Goal: Information Seeking & Learning: Check status

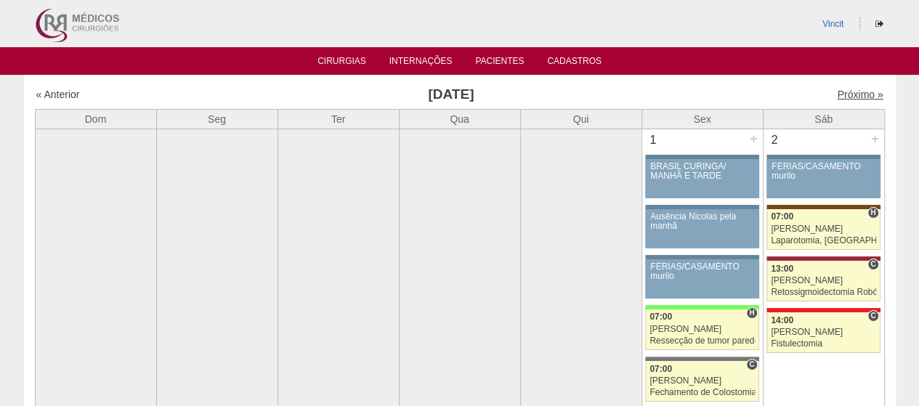
click at [843, 92] on link "Próximo »" at bounding box center [860, 95] width 46 height 12
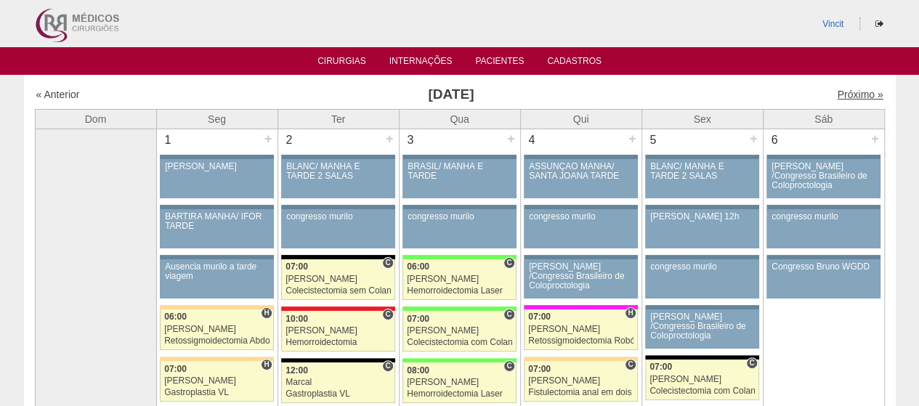
click at [843, 95] on link "Próximo »" at bounding box center [860, 95] width 46 height 12
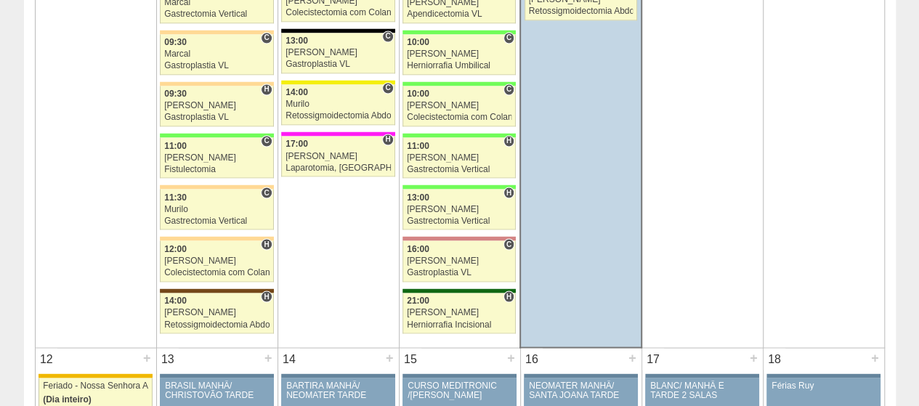
scroll to position [1236, 0]
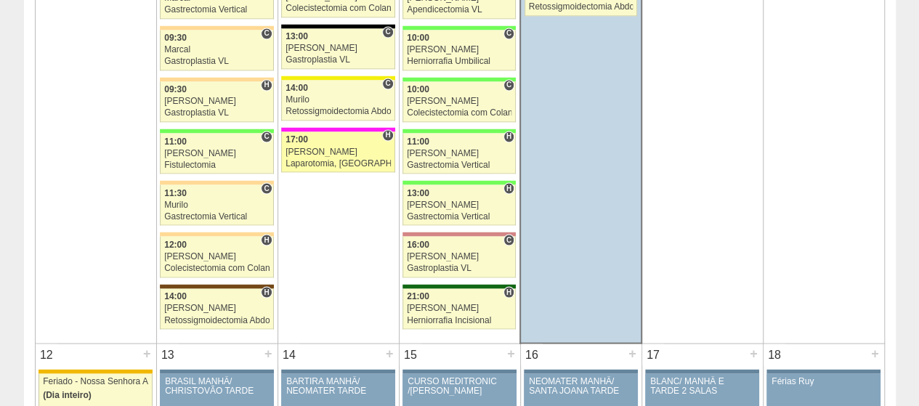
click at [335, 147] on div "[PERSON_NAME]" at bounding box center [338, 151] width 105 height 9
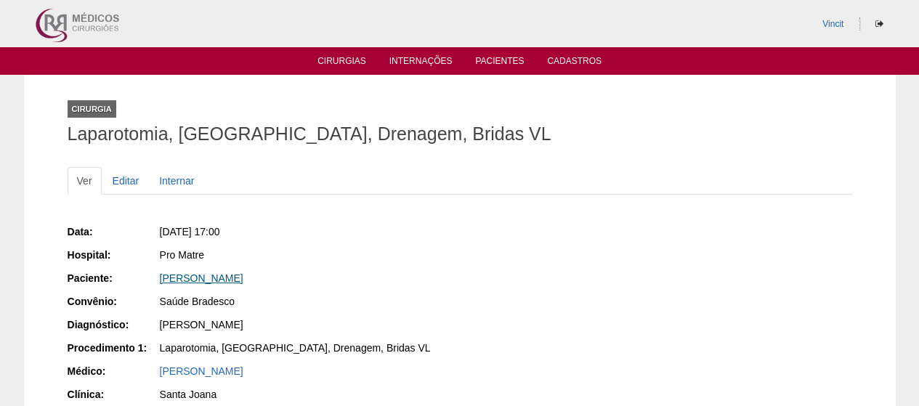
click at [243, 275] on link "[PERSON_NAME]" at bounding box center [202, 279] width 84 height 12
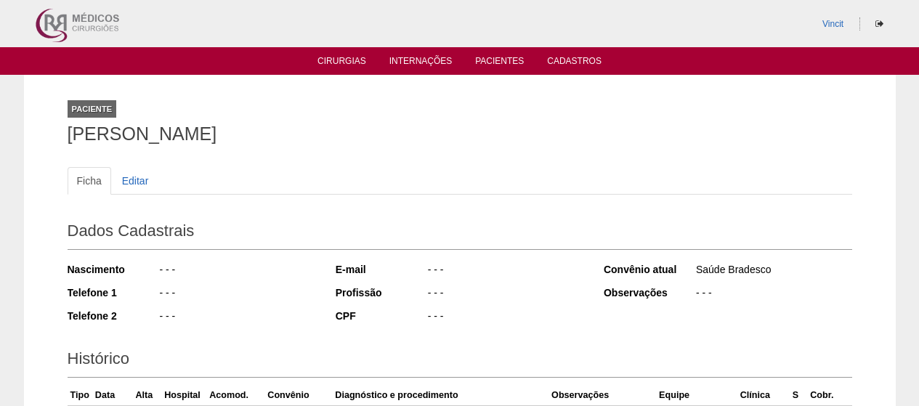
scroll to position [419, 0]
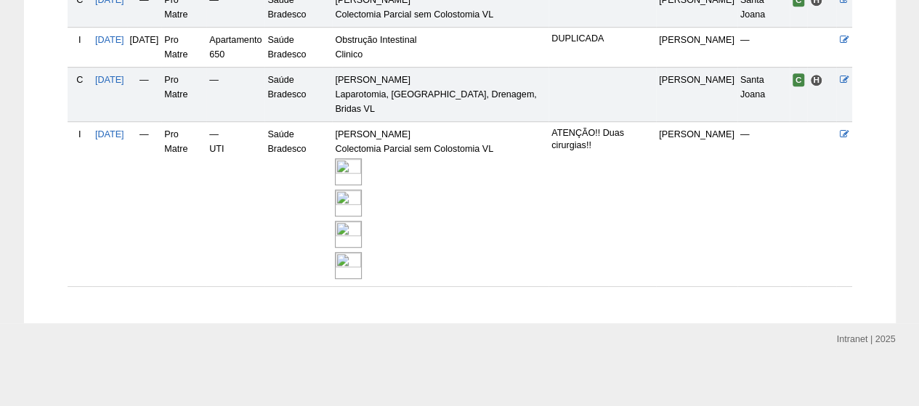
click at [362, 236] on img at bounding box center [348, 234] width 27 height 27
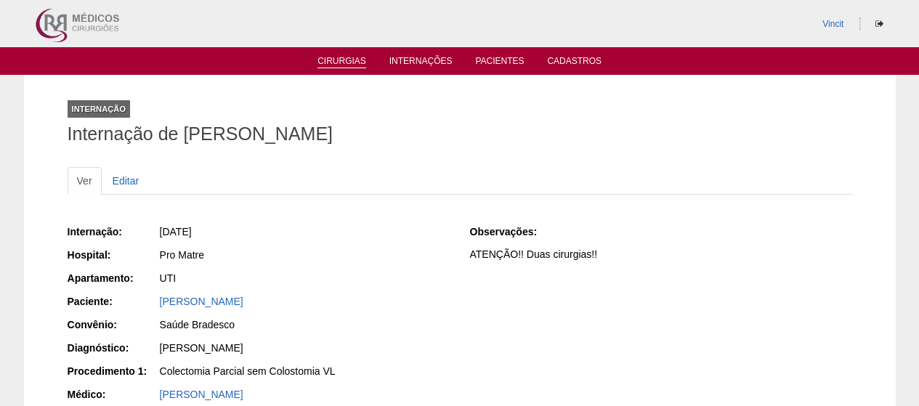
click at [354, 57] on link "Cirurgias" at bounding box center [342, 62] width 49 height 12
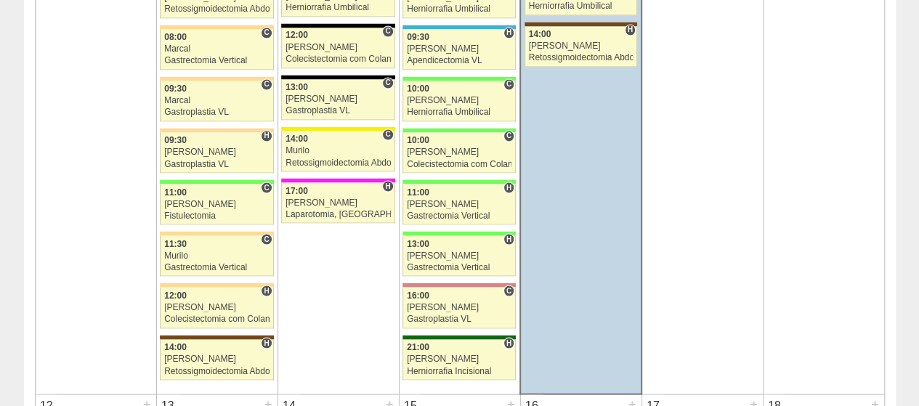
scroll to position [1236, 0]
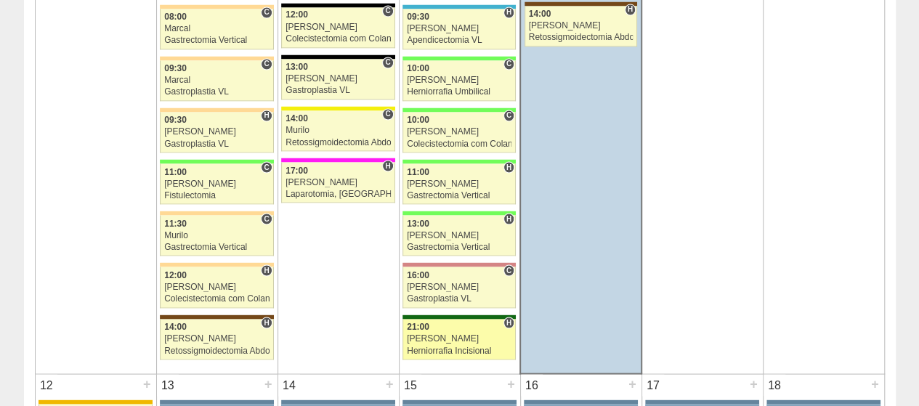
click at [495, 334] on div "[PERSON_NAME]" at bounding box center [459, 338] width 105 height 9
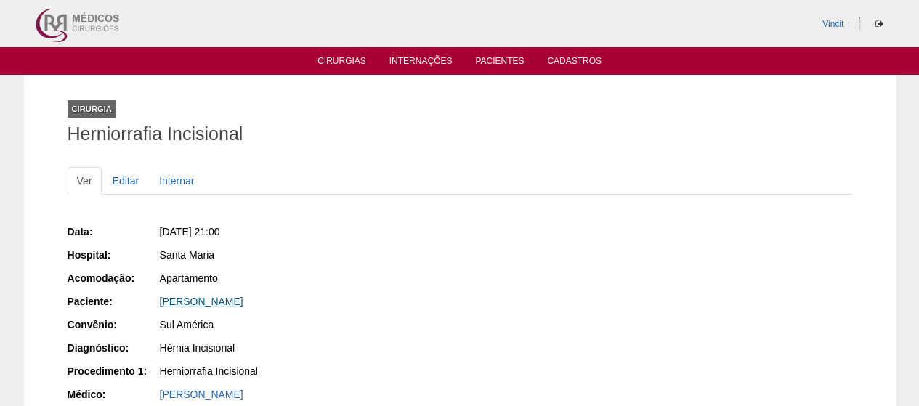
click at [234, 304] on link "Elaine Correia Diniz Moreira" at bounding box center [202, 302] width 84 height 12
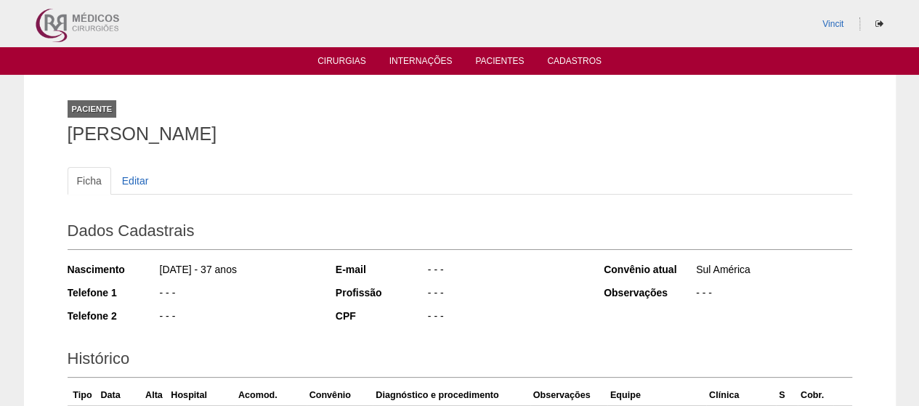
drag, startPoint x: 316, startPoint y: 124, endPoint x: 28, endPoint y: 137, distance: 288.1
click at [28, 137] on div "Paciente [PERSON_NAME] Ficha Editar Dados Cadastrais Nascimento [DATE] - 37 ano…" at bounding box center [460, 330] width 872 height 510
copy h1 "Elaine Correia Diniz Moreira"
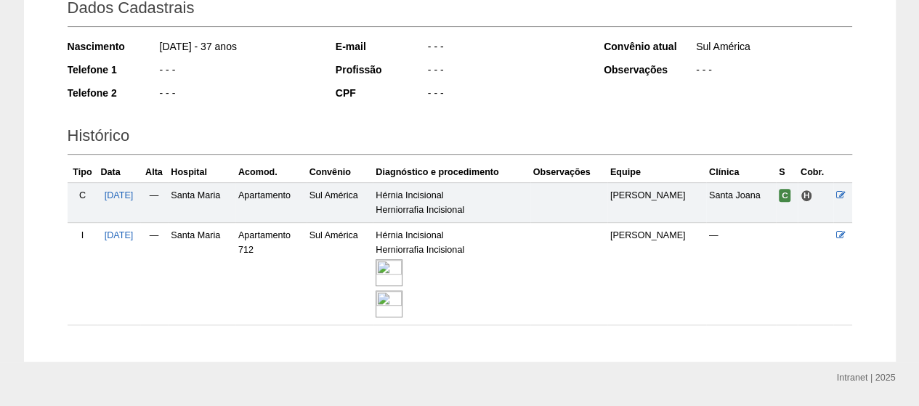
scroll to position [263, 0]
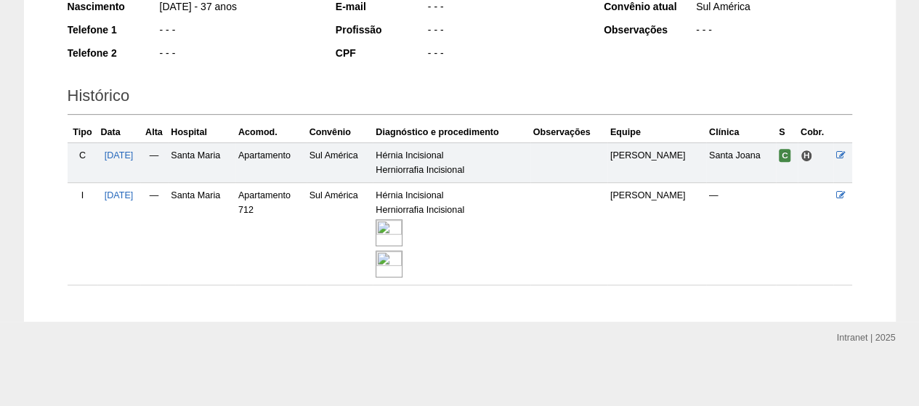
click at [401, 222] on img at bounding box center [389, 232] width 27 height 27
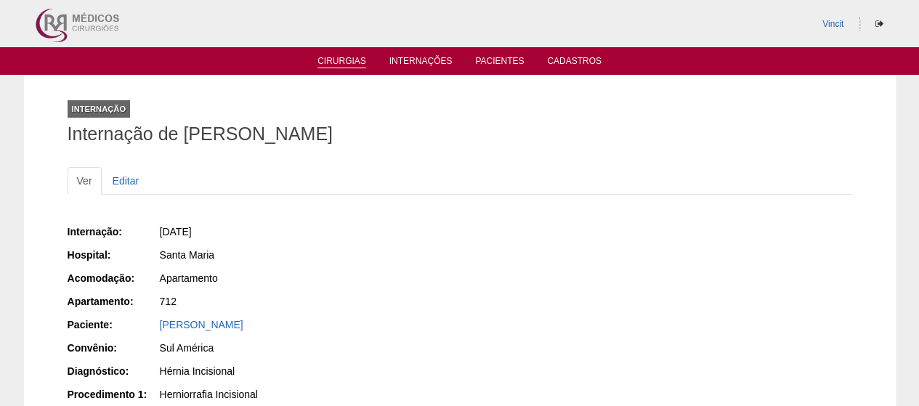
click at [347, 57] on link "Cirurgias" at bounding box center [342, 62] width 49 height 12
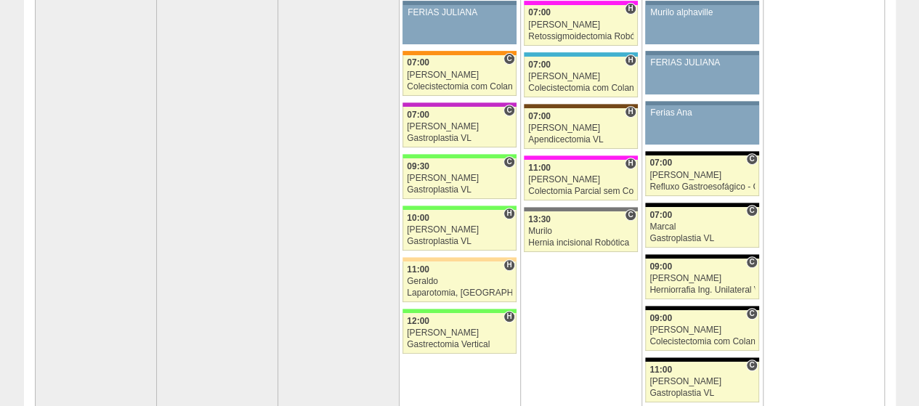
scroll to position [73, 0]
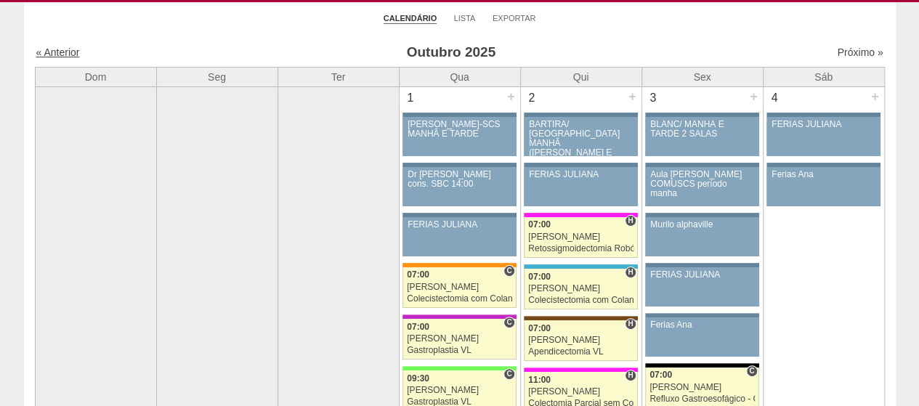
click at [49, 49] on link "« Anterior" at bounding box center [58, 53] width 44 height 12
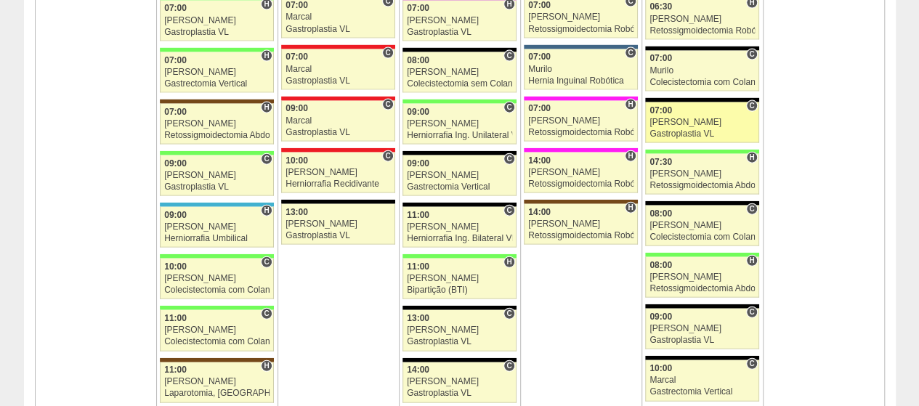
scroll to position [1744, 0]
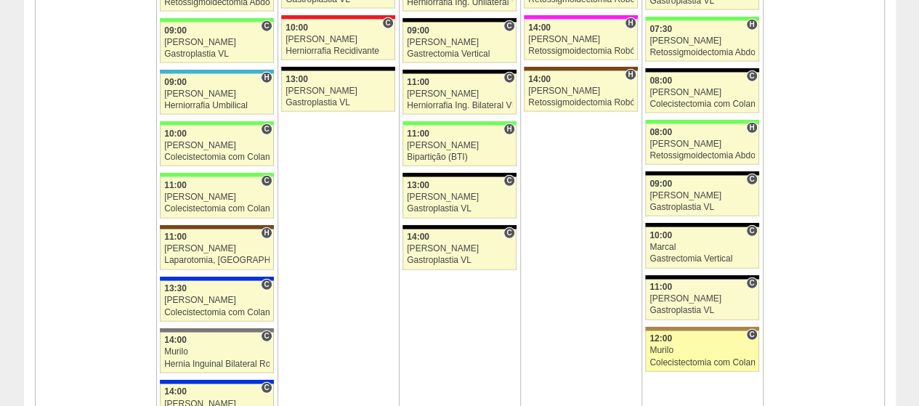
click at [711, 346] on div "Murilo" at bounding box center [702, 350] width 105 height 9
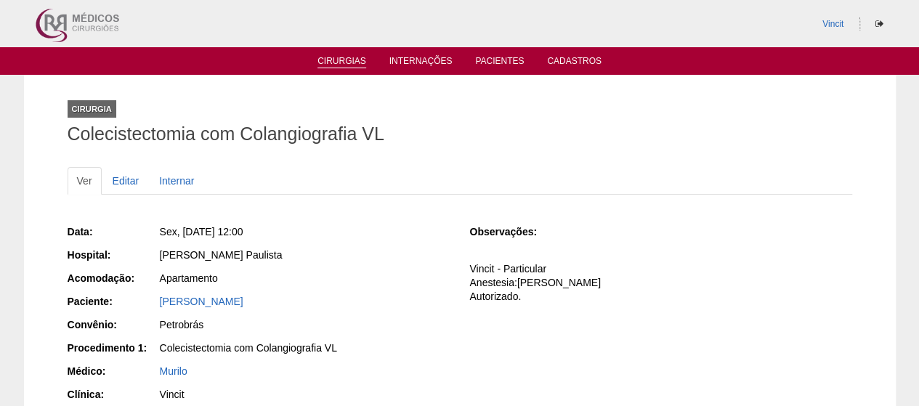
click at [329, 59] on link "Cirurgias" at bounding box center [342, 62] width 49 height 12
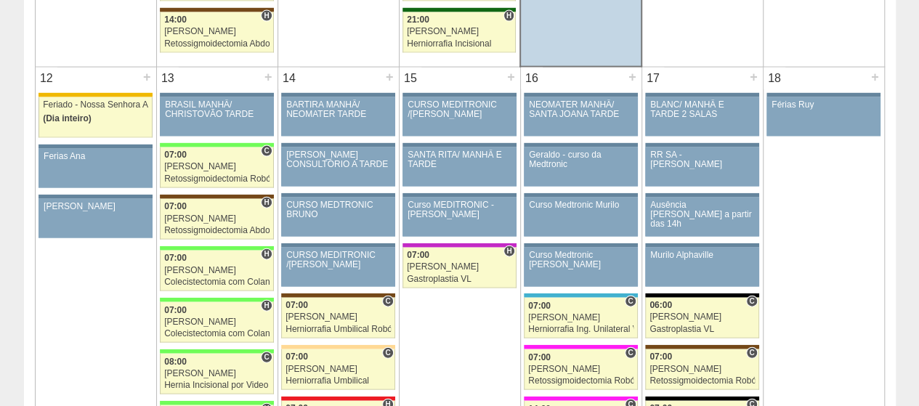
scroll to position [1672, 0]
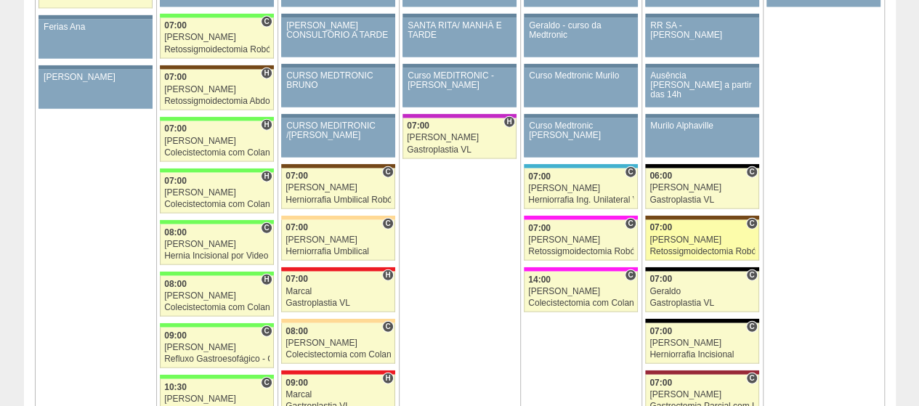
click at [722, 222] on link "88489 Vincit C 07:00 Renato Barretto Retossigmoidectomia Robótica Hospital Sant…" at bounding box center [701, 240] width 113 height 41
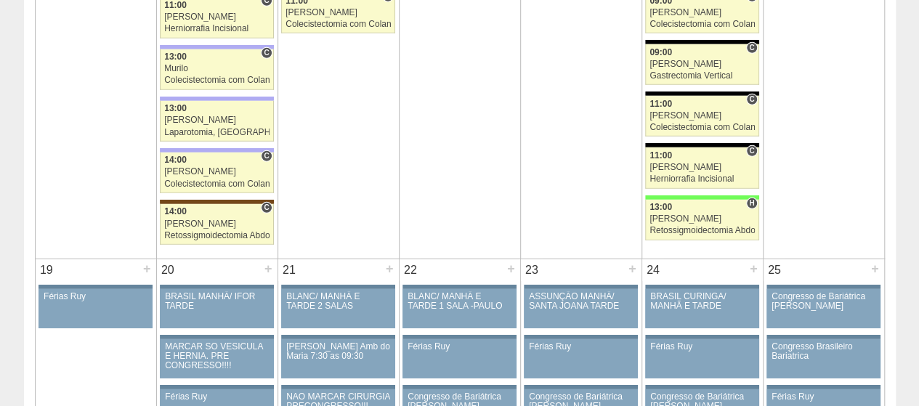
scroll to position [2108, 0]
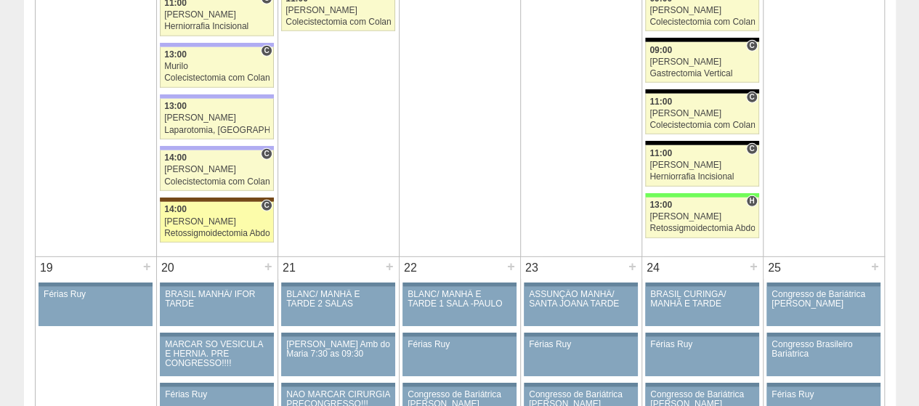
click at [198, 217] on div "[PERSON_NAME]" at bounding box center [216, 221] width 105 height 9
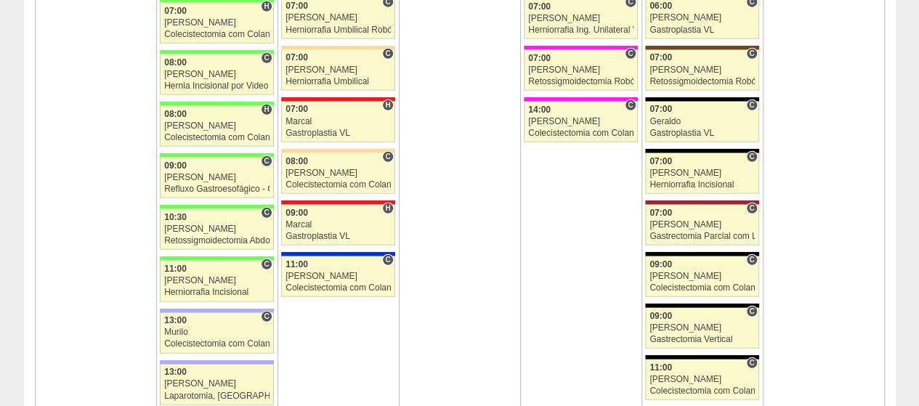
scroll to position [1817, 0]
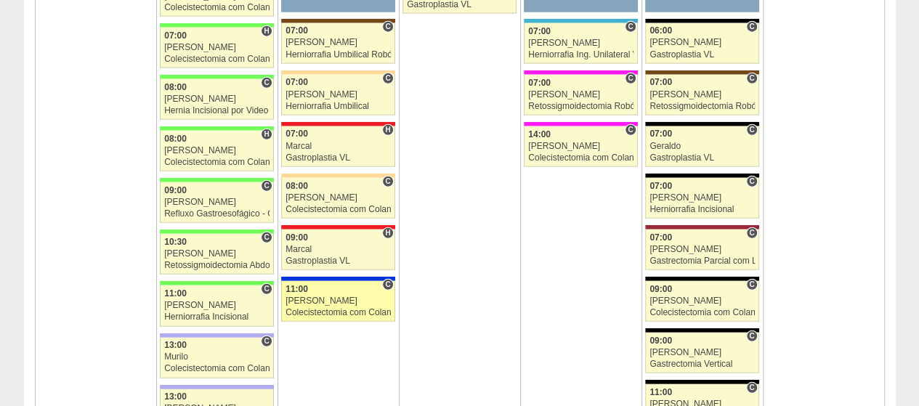
click at [339, 297] on div "[PERSON_NAME]" at bounding box center [338, 301] width 105 height 9
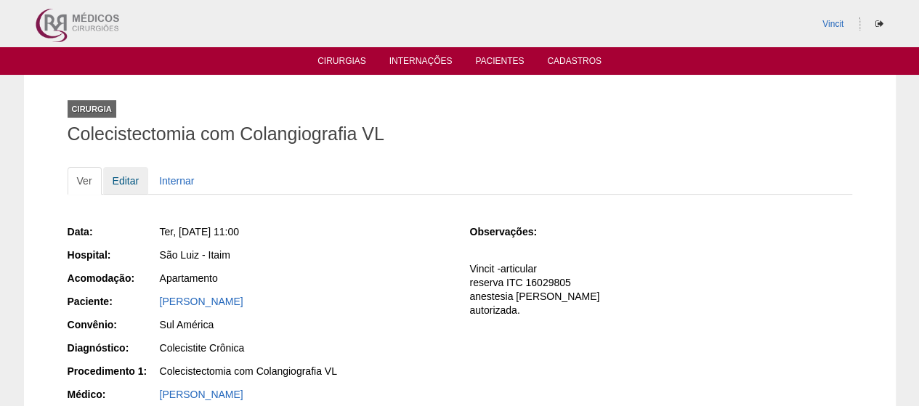
click at [122, 175] on link "Editar" at bounding box center [126, 181] width 46 height 28
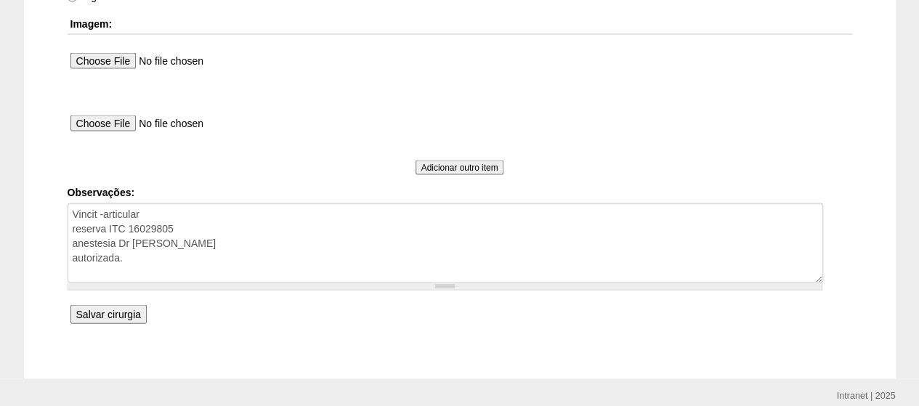
scroll to position [1464, 0]
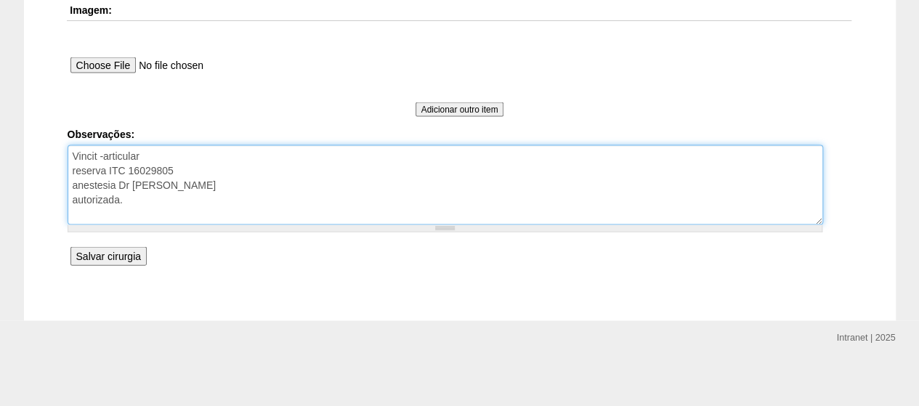
click at [166, 204] on textarea "Vincit -articular reserva ITC 16029805 anestesia Dr Renan autorizada." at bounding box center [446, 185] width 756 height 80
drag, startPoint x: 139, startPoint y: 152, endPoint x: 105, endPoint y: 148, distance: 33.7
click at [105, 148] on textarea "Vincit -articular reserva ITC 16029805 anestesia Dr Renan autorizada." at bounding box center [446, 185] width 756 height 80
click at [202, 179] on textarea "Vincit -articular reserva ITC 16029805 anestesia Dr Renan autorizada." at bounding box center [446, 185] width 756 height 80
click at [131, 204] on textarea "Vincit -articular reserva ITC 16029805 anestesia Dr Renan autorizada." at bounding box center [446, 185] width 756 height 80
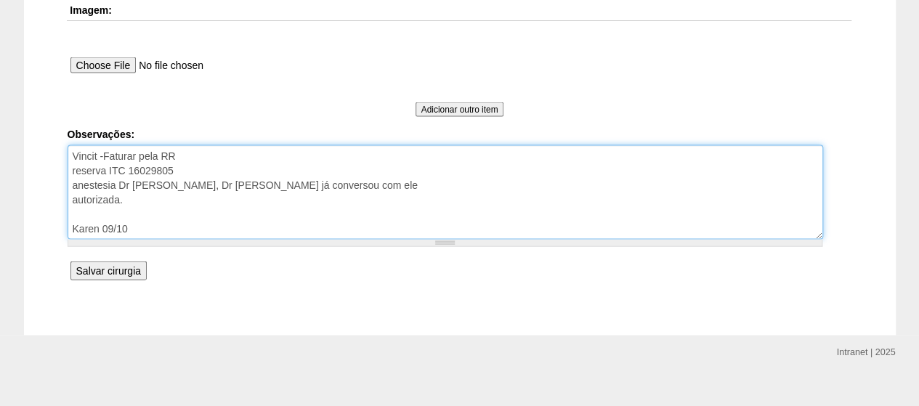
type textarea "Vincit -Faturar pela RR reserva ITC 16029805 anestesia Dr Renan Será faturada, …"
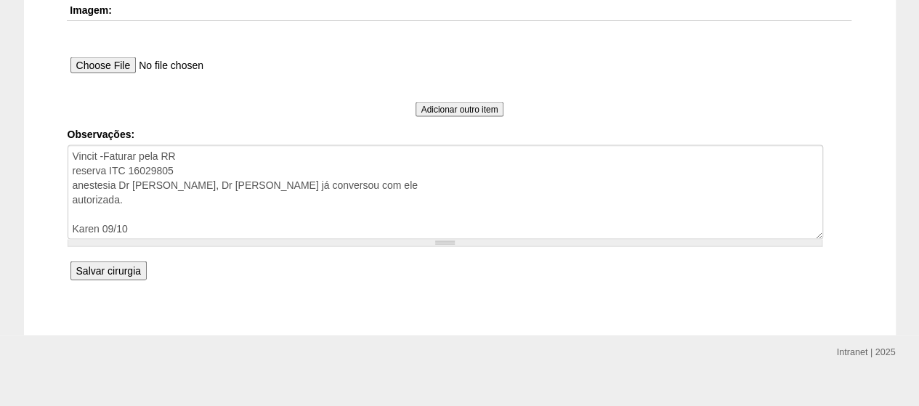
click at [113, 264] on input "Salvar cirurgia" at bounding box center [109, 271] width 76 height 19
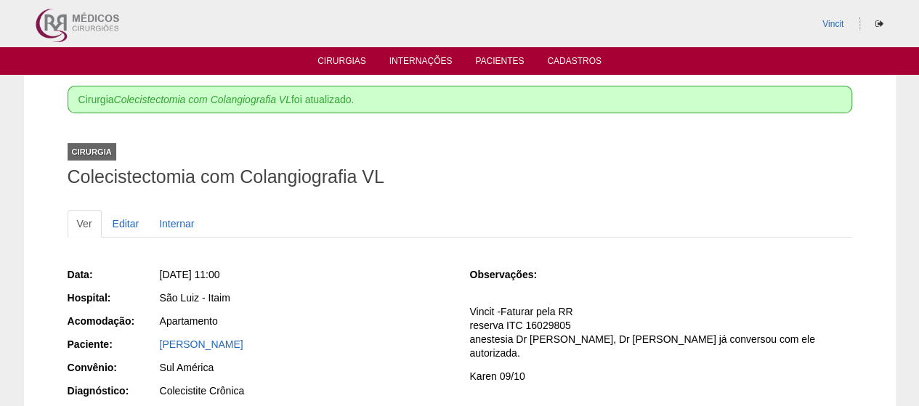
click at [497, 52] on ul "Cirurgias Internações Pacientes Cadastros" at bounding box center [459, 61] width 919 height 28
click at [337, 59] on link "Cirurgias" at bounding box center [342, 62] width 49 height 12
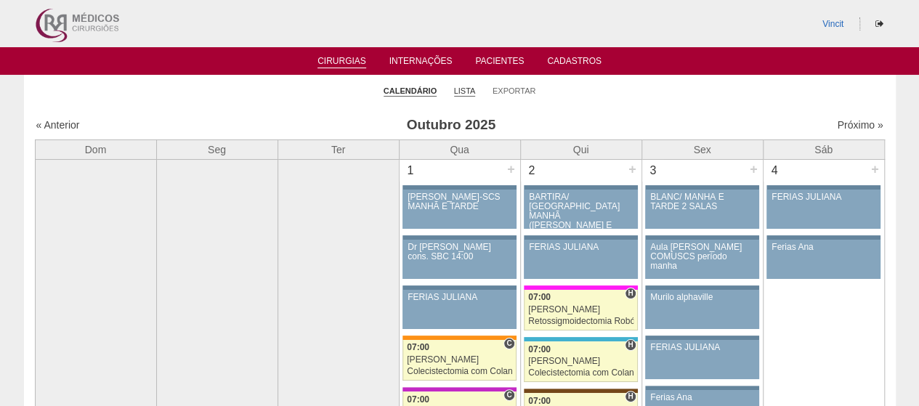
click at [469, 89] on link "Lista" at bounding box center [465, 91] width 22 height 11
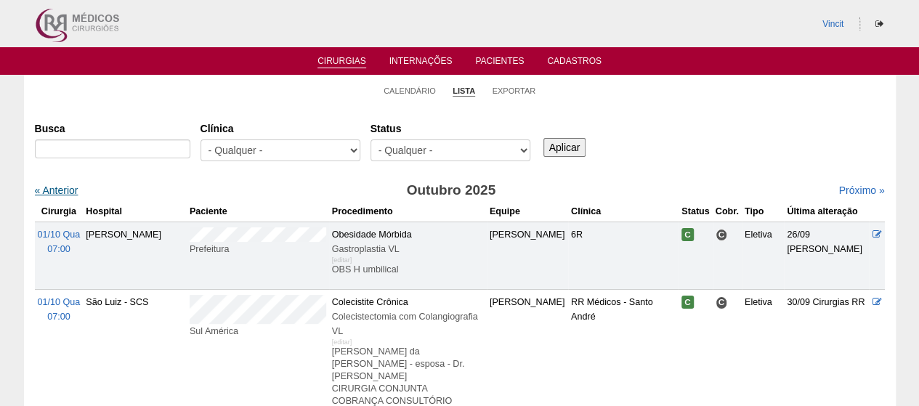
click at [57, 195] on link "« Anterior" at bounding box center [57, 191] width 44 height 12
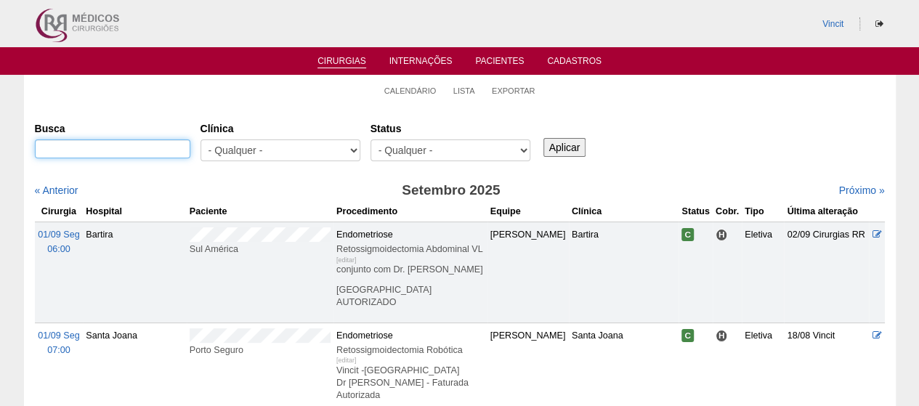
drag, startPoint x: 0, startPoint y: 0, endPoint x: 133, endPoint y: 149, distance: 199.7
click at [133, 149] on input "Busca" at bounding box center [113, 149] width 156 height 19
type input "rapahel"
click at [544, 138] on input "Aplicar" at bounding box center [565, 147] width 43 height 19
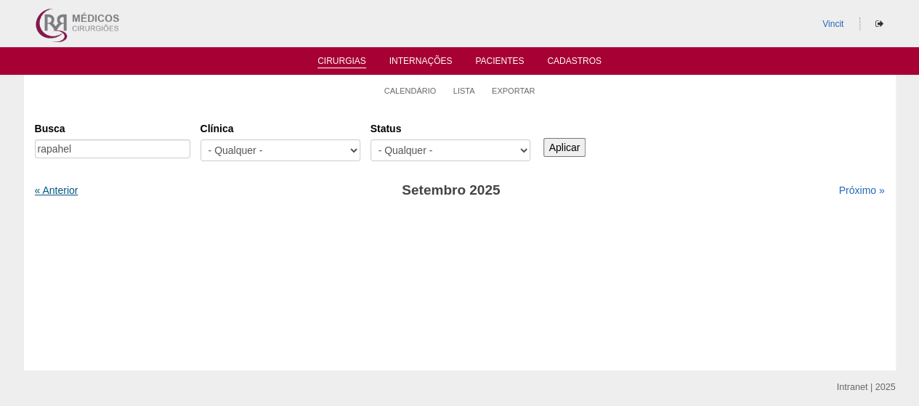
click at [60, 188] on link "« Anterior" at bounding box center [57, 191] width 44 height 12
click at [845, 186] on link "Próximo »" at bounding box center [862, 191] width 46 height 12
click at [849, 188] on link "Próximo »" at bounding box center [862, 191] width 46 height 12
click at [58, 190] on link "« Anterior" at bounding box center [57, 191] width 44 height 12
click at [575, 149] on input "Aplicar" at bounding box center [565, 147] width 43 height 19
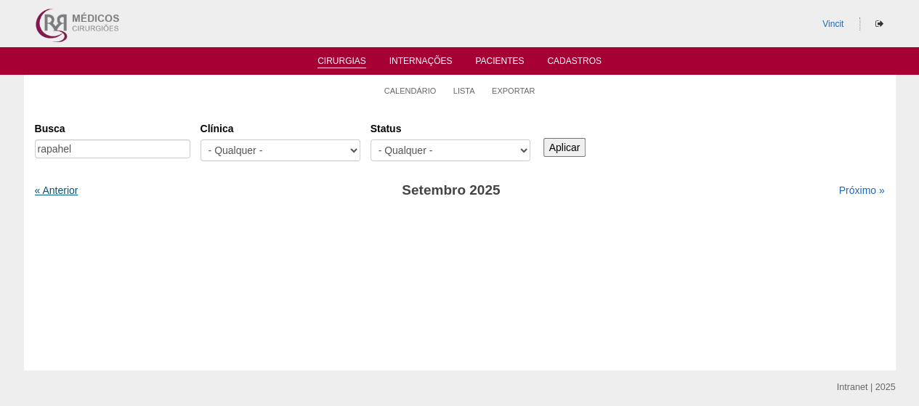
click at [52, 191] on link "« Anterior" at bounding box center [57, 191] width 44 height 12
click at [60, 190] on link "« Anterior" at bounding box center [57, 191] width 44 height 12
click at [564, 148] on input "Aplicar" at bounding box center [565, 147] width 43 height 19
drag, startPoint x: 92, startPoint y: 149, endPoint x: 0, endPoint y: 149, distance: 91.6
click at [0, 149] on div "Calendário Lista Exportar Cirurgias Busca rapahel Clínica - Qualquer - 6R Alpha…" at bounding box center [459, 223] width 919 height 296
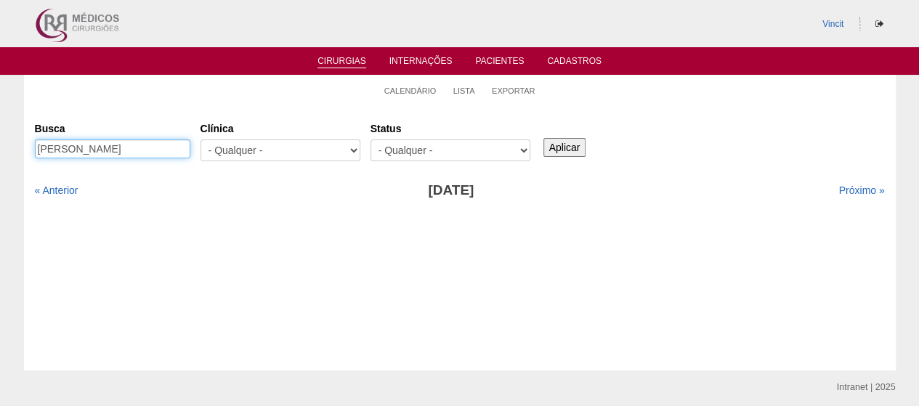
type input "raphael"
click at [544, 138] on input "Aplicar" at bounding box center [565, 147] width 43 height 19
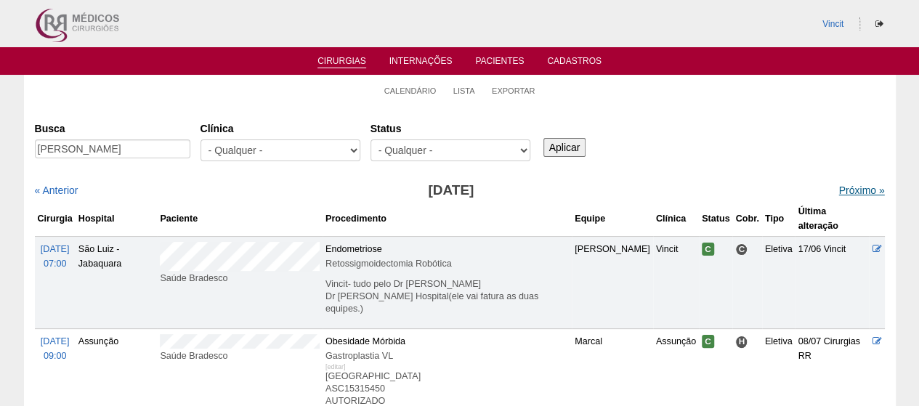
click at [858, 195] on link "Próximo »" at bounding box center [862, 191] width 46 height 12
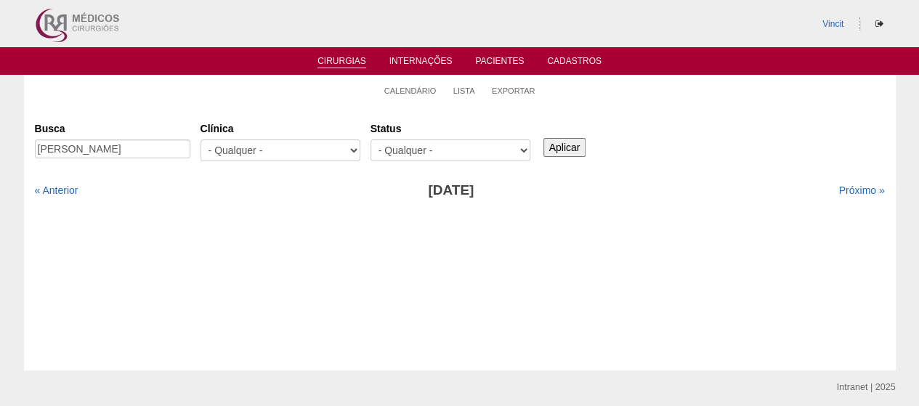
click at [565, 138] on input "Aplicar" at bounding box center [565, 147] width 43 height 19
click at [852, 188] on link "Próximo »" at bounding box center [862, 191] width 46 height 12
click at [564, 153] on input "Aplicar" at bounding box center [565, 147] width 43 height 19
click at [842, 194] on link "Próximo »" at bounding box center [862, 191] width 46 height 12
click at [567, 145] on input "Aplicar" at bounding box center [565, 147] width 43 height 19
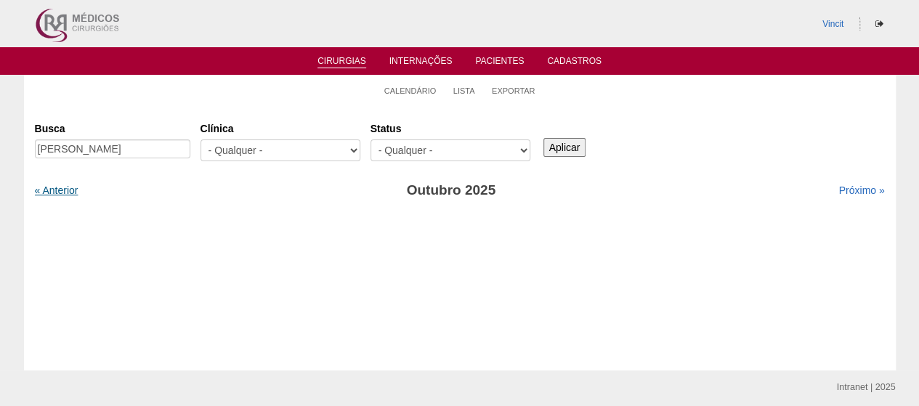
click at [60, 189] on link "« Anterior" at bounding box center [57, 191] width 44 height 12
click at [62, 189] on link "« Anterior" at bounding box center [57, 191] width 44 height 12
click at [71, 190] on link "« Anterior" at bounding box center [57, 191] width 44 height 12
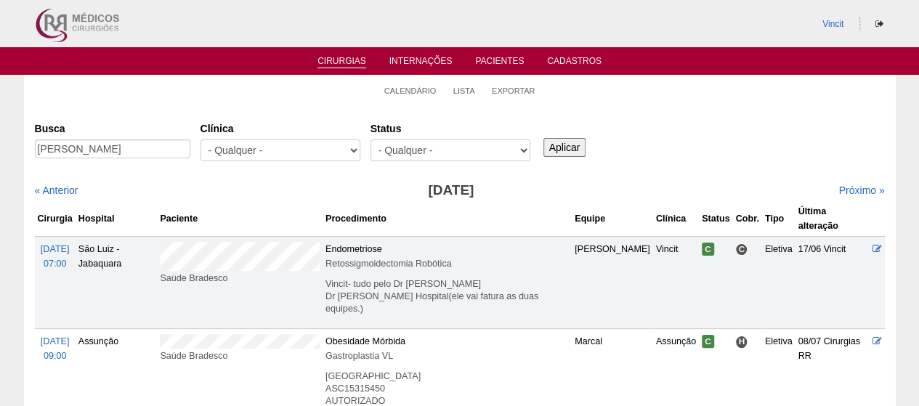
click at [344, 60] on link "Cirurgias" at bounding box center [342, 62] width 49 height 12
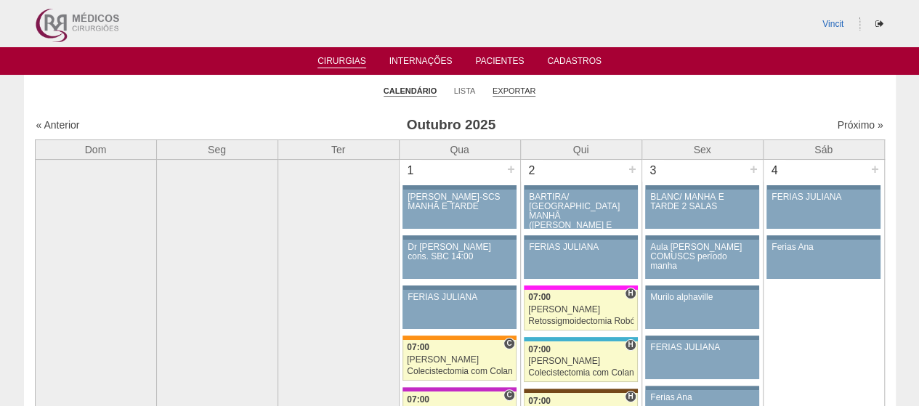
click at [524, 92] on link "Exportar" at bounding box center [515, 91] width 44 height 11
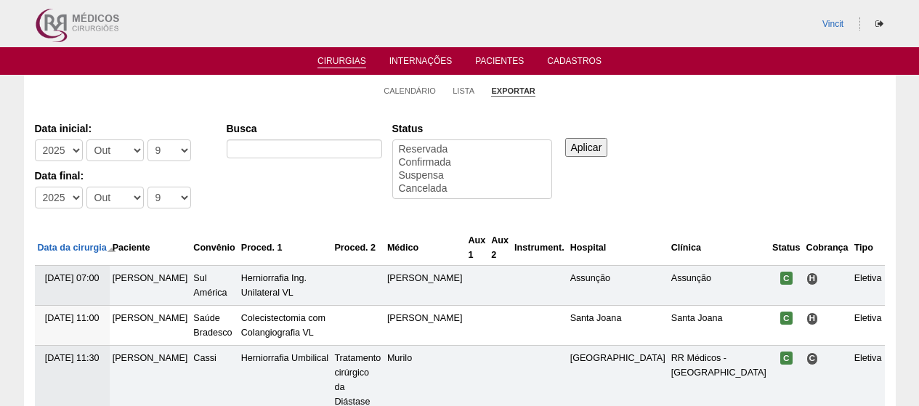
select select
click at [97, 162] on div "-Mês Jan Fev Mar Abr Mai Jun Jul Ago Set Out Nov Dez" at bounding box center [116, 154] width 61 height 29
click at [109, 150] on select "-Mês Jan Fev Mar Abr Mai Jun Jul Ago Set Out Nov Dez" at bounding box center [114, 151] width 57 height 22
select select "9"
click at [86, 140] on select "-Mês Jan Fev Mar Abr Mai Jun Jul Ago Set Out Nov Dez" at bounding box center [114, 151] width 57 height 22
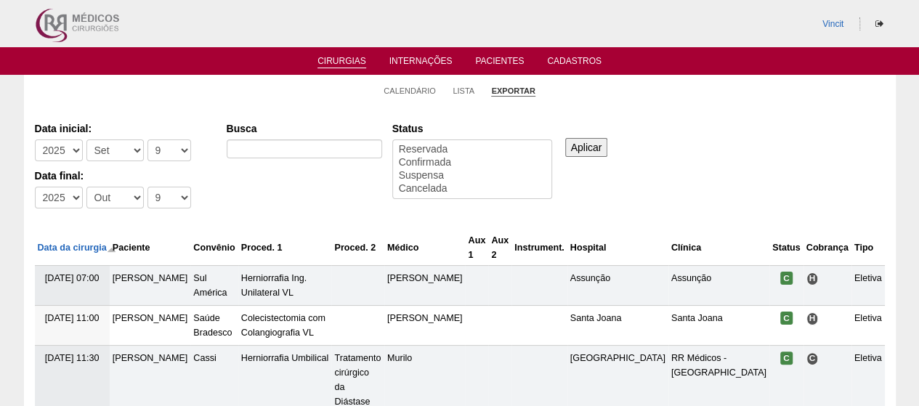
click at [107, 213] on div "-Mês Jan Fev Mar Abr Mai Jun Jul Ago Set Out Nov Dez" at bounding box center [116, 201] width 61 height 29
click at [110, 201] on select "-Mês Jan Fev Mar Abr Mai Jun Jul Ago Set Out Nov Dez" at bounding box center [114, 198] width 57 height 22
select select "9"
click at [86, 187] on select "-Mês Jan Fev Mar Abr Mai Jun Jul Ago Set Out Nov Dez" at bounding box center [114, 198] width 57 height 22
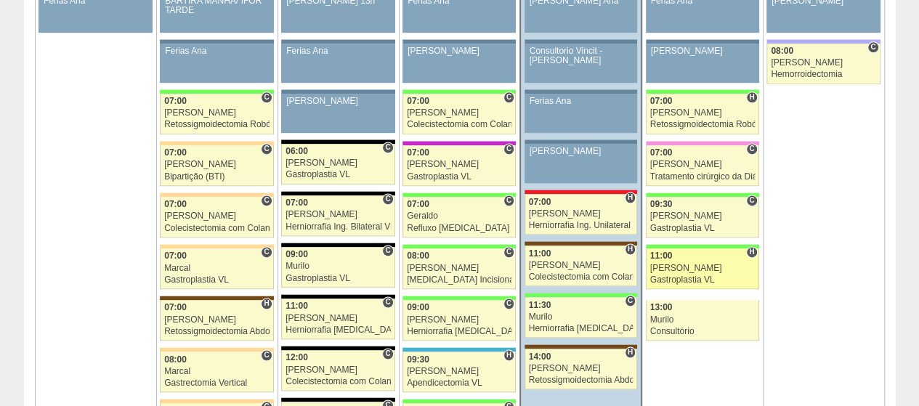
scroll to position [1031, 0]
